Goal: Task Accomplishment & Management: Manage account settings

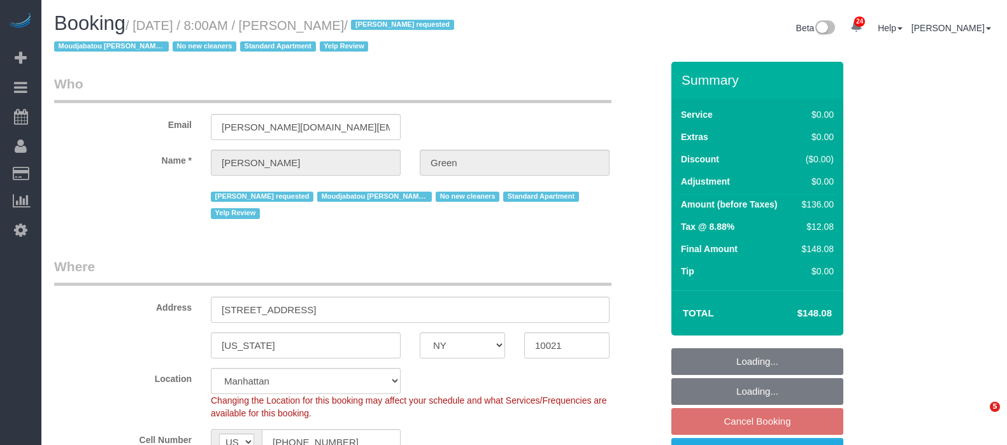
select select "NY"
select select "1"
select select "spot1"
select select "number:56"
select select "number:69"
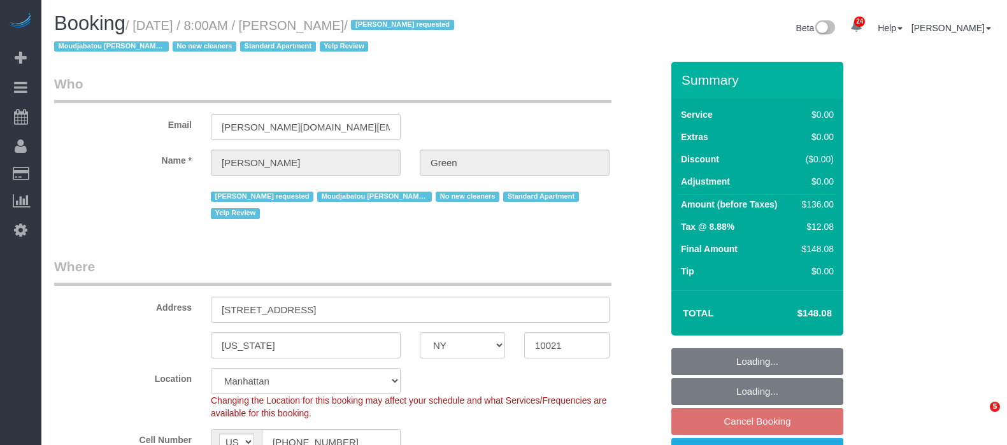
select select "number:13"
select select "number:5"
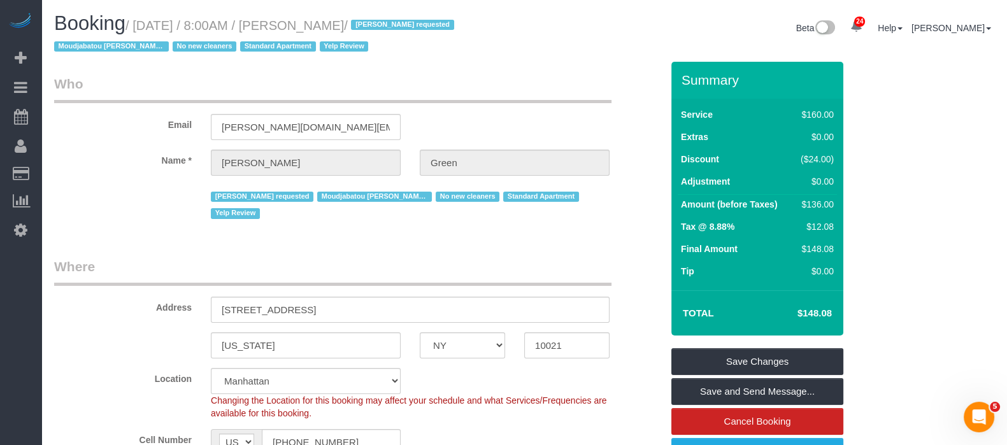
drag, startPoint x: 141, startPoint y: 24, endPoint x: 417, endPoint y: 18, distance: 276.6
click at [417, 18] on small "/ September 24, 2025 / 8:00AM / Benjamin Green / Dayanira Perez requested Moudj…" at bounding box center [256, 36] width 404 height 36
copy small "September 24, 2025 / 8:00AM / Benjamin Green"
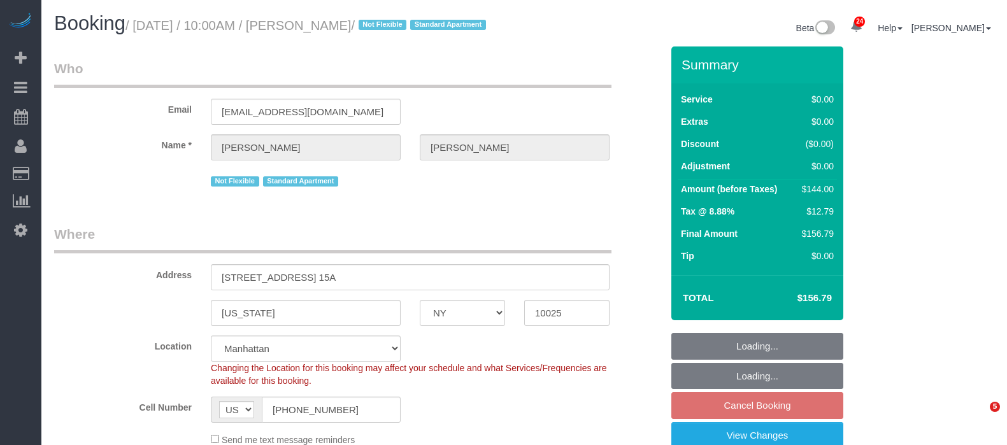
select select "NY"
select select "1"
select select "spot63"
select select "number:89"
select select "number:70"
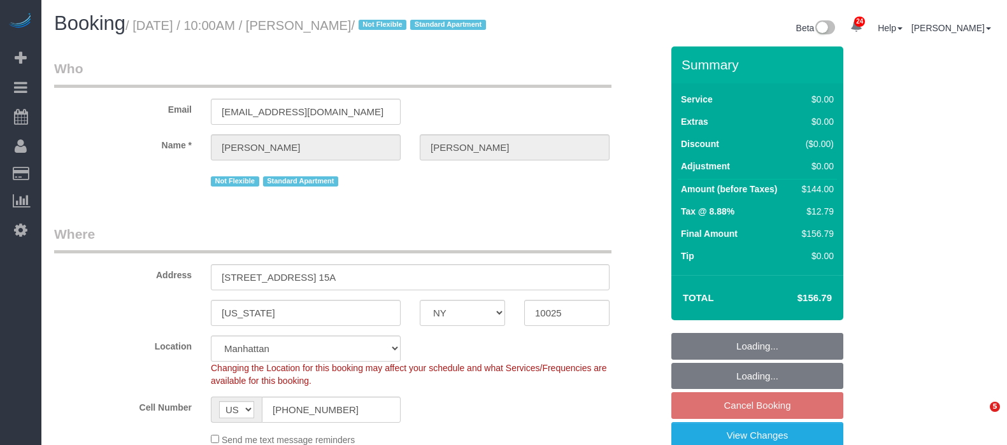
select select "number:15"
select select "number:6"
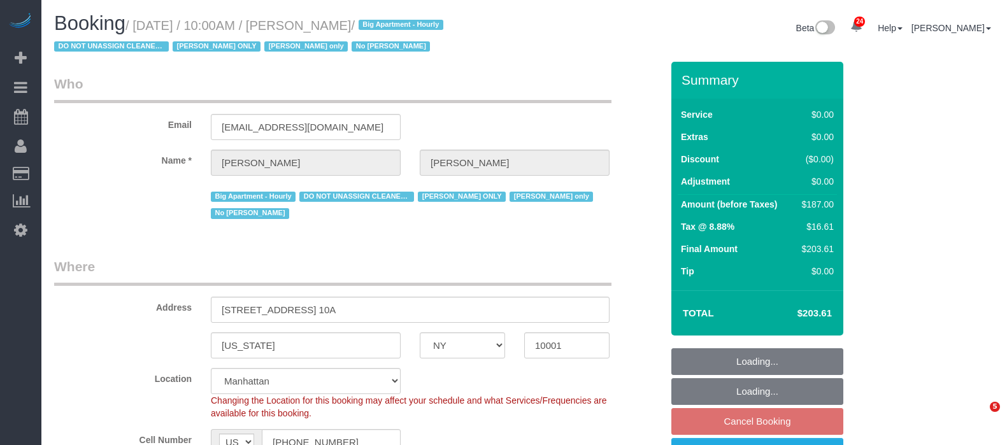
select select "NY"
select select "2"
select select "string:stripe-pm_1RRmor4VGloSiKo75q03orw4"
select select "number:89"
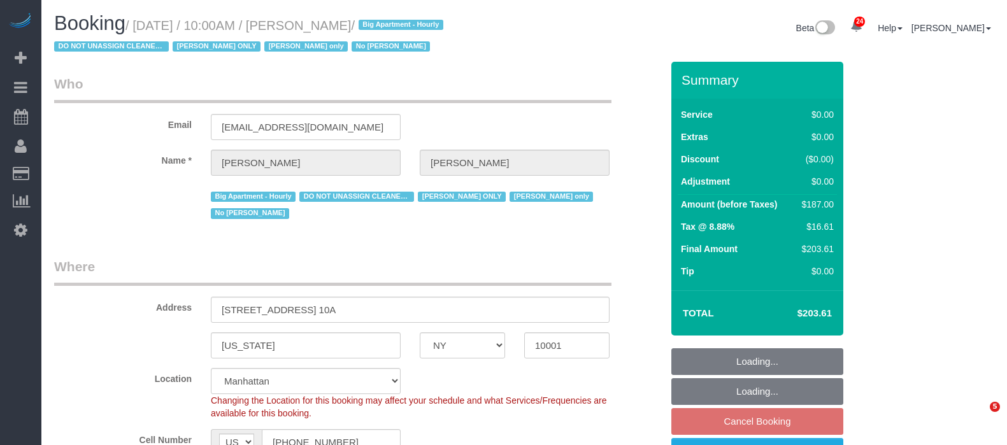
select select "number:73"
select select "number:15"
select select "number:5"
select select "spot63"
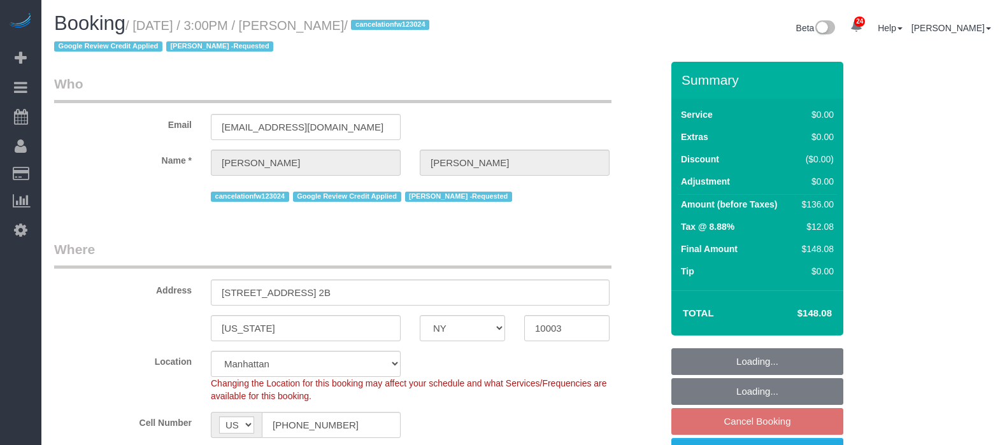
select select "NY"
select select "1"
select select "number:89"
select select "number:90"
select select "number:15"
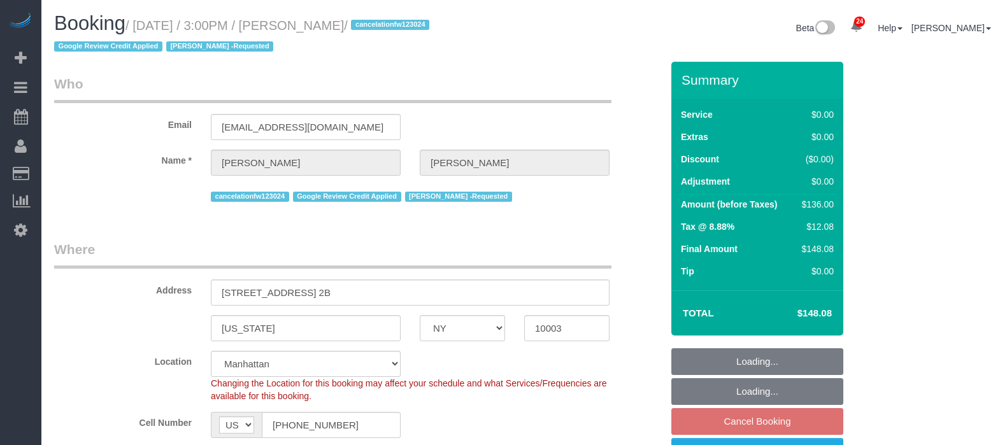
select select "number:7"
select select "spot68"
